Goal: Task Accomplishment & Management: Manage account settings

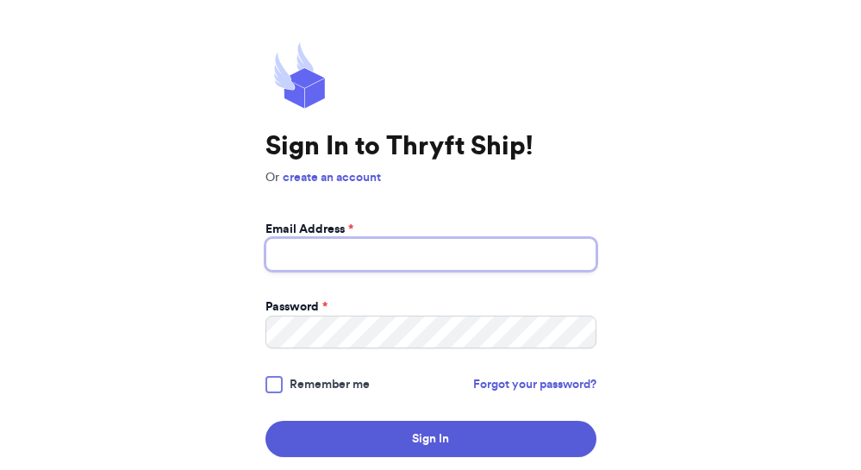
type input "[EMAIL_ADDRESS][DOMAIN_NAME]"
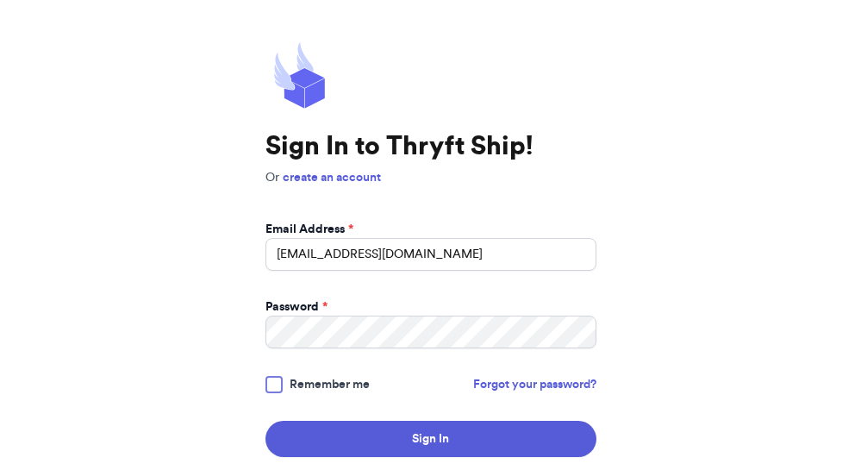
click at [278, 387] on div at bounding box center [274, 384] width 17 height 17
click at [0, 0] on input "Remember me" at bounding box center [0, 0] width 0 height 0
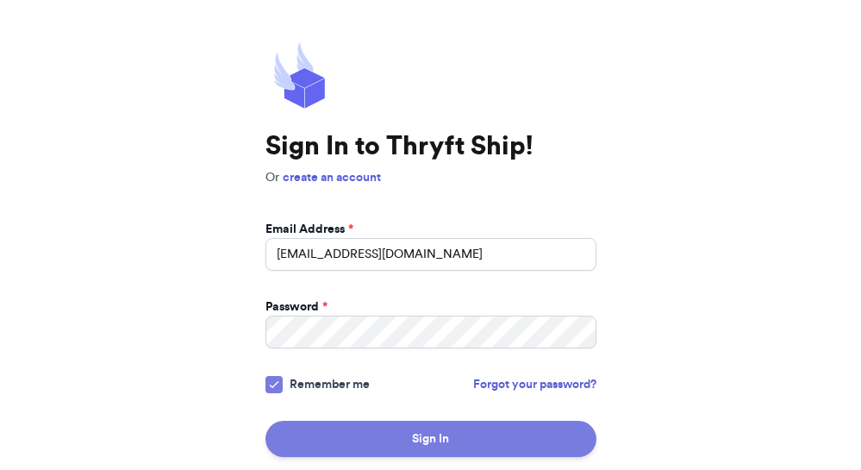
click at [397, 436] on button "Sign In" at bounding box center [431, 439] width 331 height 36
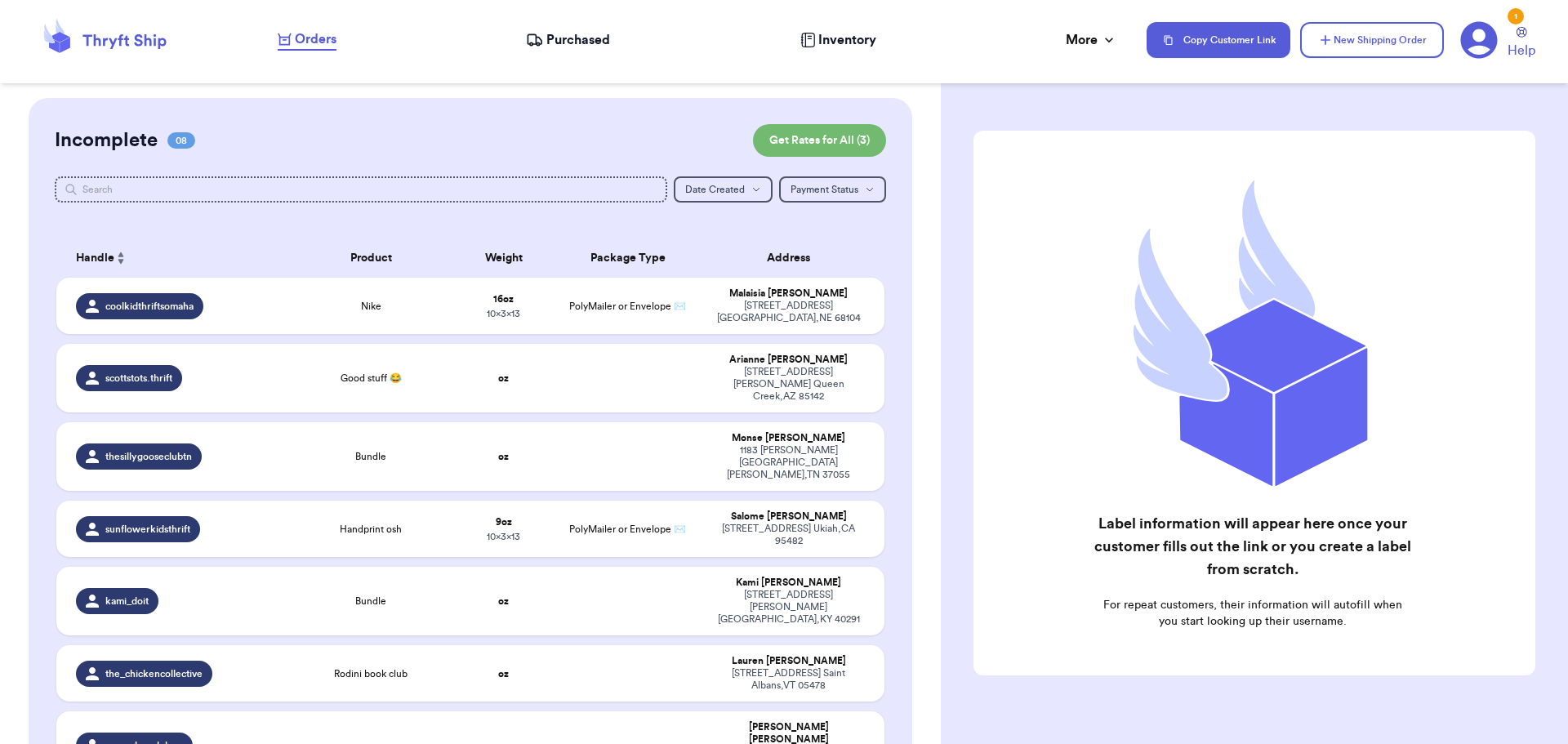
checkbox input "true"
